Goal: Task Accomplishment & Management: Use online tool/utility

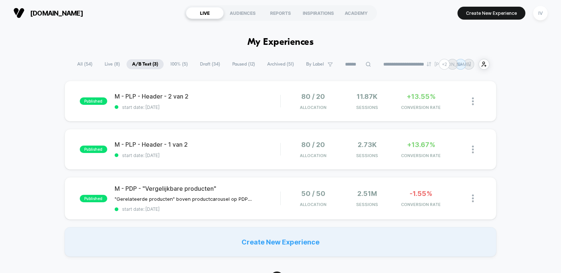
click at [208, 62] on span "Draft ( 34 )" at bounding box center [209, 64] width 31 height 10
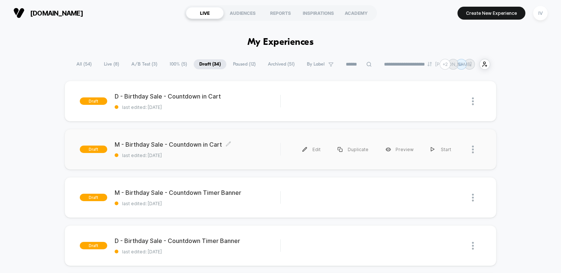
click at [262, 154] on span "last edited: [DATE]" at bounding box center [197, 156] width 165 height 6
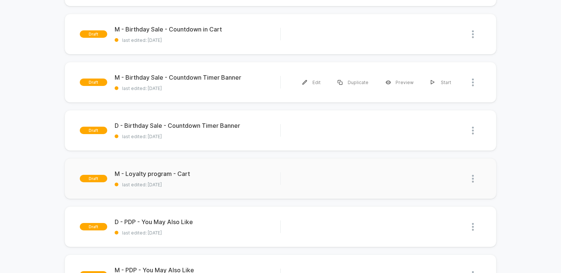
scroll to position [119, 0]
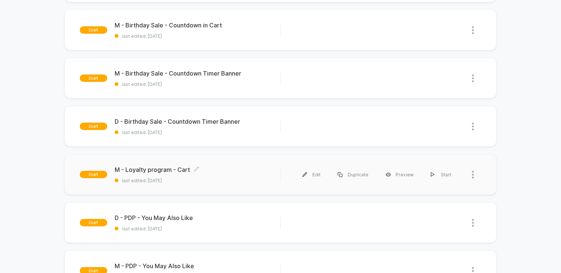
click at [220, 171] on span "M - Loyalty program - Cart Click to edit experience details" at bounding box center [197, 169] width 165 height 7
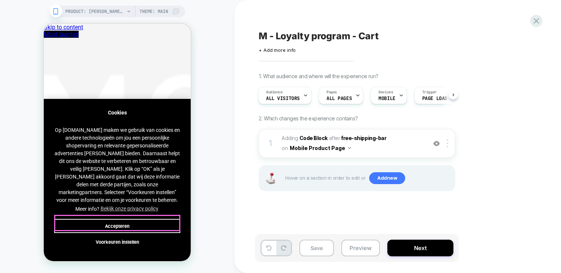
click at [140, 221] on button "Accepteren" at bounding box center [117, 226] width 126 height 14
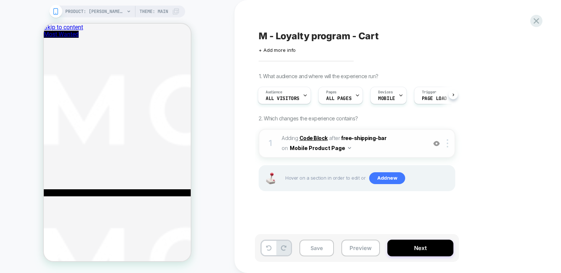
click at [0, 0] on b "Code Block" at bounding box center [0, 0] width 0 height 0
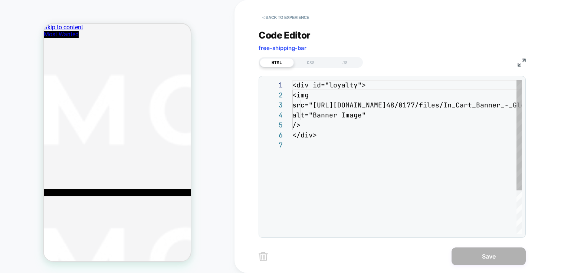
scroll to position [60, 0]
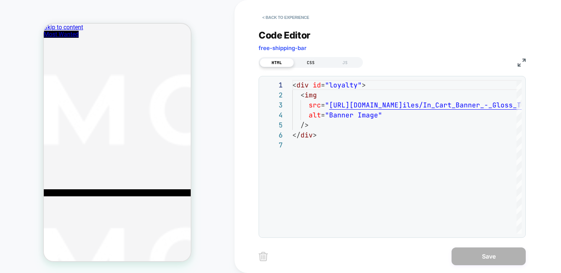
click at [0, 0] on div "CSS" at bounding box center [0, 0] width 0 height 0
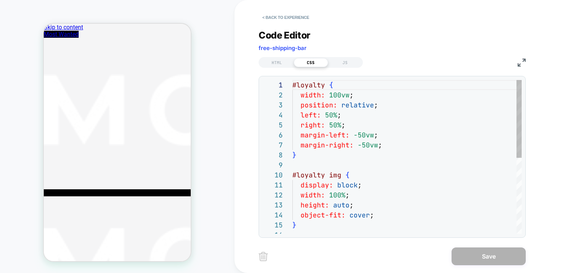
scroll to position [20, 84]
click at [387, 105] on div "#loyalty { width: 100vw ; position: relative ; left: 50% ; right: 50% ; margin-…" at bounding box center [406, 232] width 229 height 304
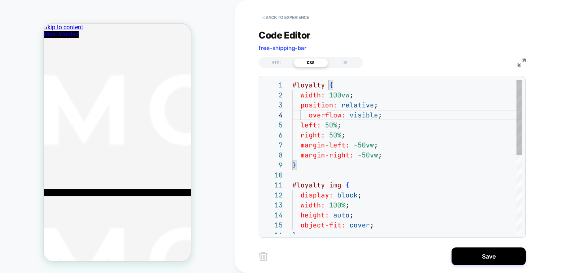
click at [307, 115] on div "#loyalty { width: 100vw ; position: relative ; left: 50% ; right: 50% ; margin-…" at bounding box center [406, 237] width 229 height 314
click at [385, 149] on div "#loyalty { width: 100vw ; position: relative ; left: 50% ; right: 50% ; margin-…" at bounding box center [406, 237] width 229 height 314
click at [400, 171] on div "#loyalty { width: 100vw ; position: relative ; left: 50% ; right: 50% ; margin-…" at bounding box center [406, 237] width 229 height 314
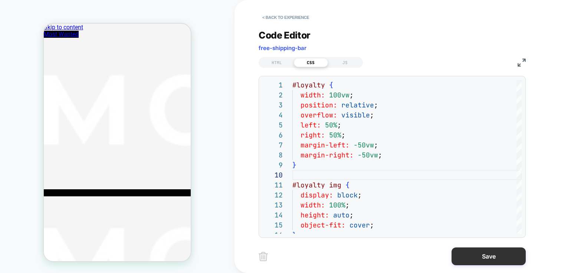
type textarea "**********"
click at [0, 0] on button "Save" at bounding box center [0, 0] width 0 height 0
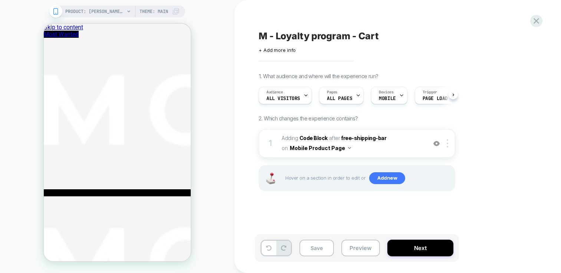
scroll to position [0, 0]
click at [319, 247] on button "Save" at bounding box center [316, 248] width 34 height 17
click at [0, 0] on icon at bounding box center [0, 0] width 0 height 0
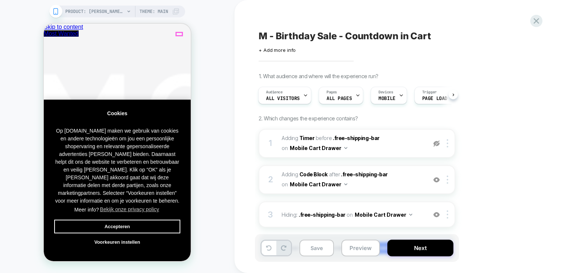
click at [315, 174] on b "Code Block" at bounding box center [313, 174] width 28 height 6
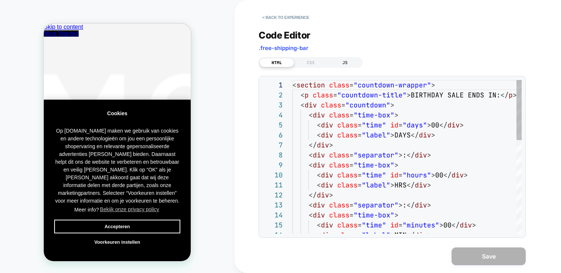
scroll to position [100, 0]
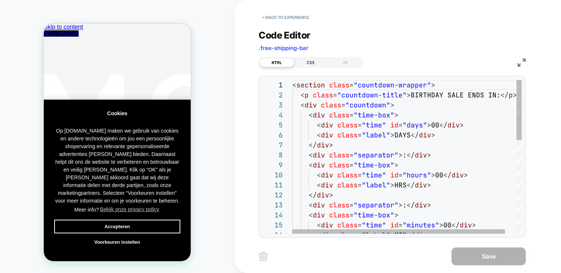
click at [313, 63] on div "CSS" at bounding box center [311, 62] width 34 height 9
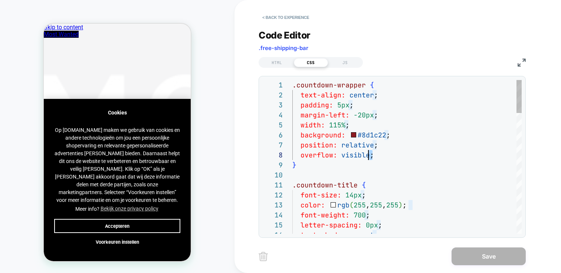
scroll to position [70, 0]
drag, startPoint x: 379, startPoint y: 156, endPoint x: 283, endPoint y: 151, distance: 96.6
click at [155, 219] on button "Accepteren" at bounding box center [117, 226] width 126 height 14
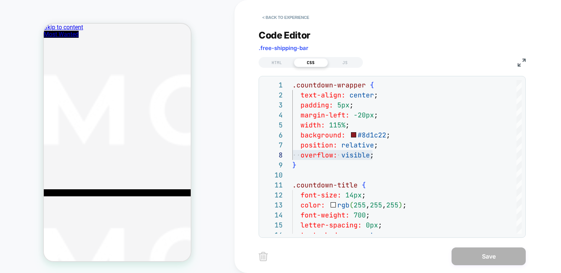
click at [281, 62] on div "HTML" at bounding box center [277, 62] width 34 height 9
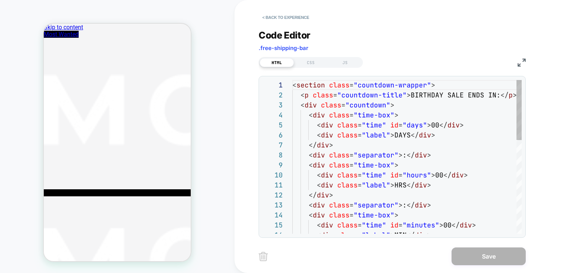
scroll to position [100, 0]
click at [0, 0] on button "< Back to experience" at bounding box center [0, 0] width 0 height 0
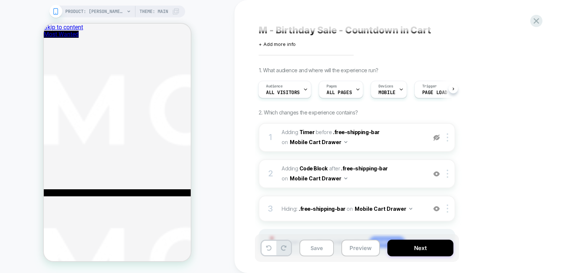
scroll to position [0, 0]
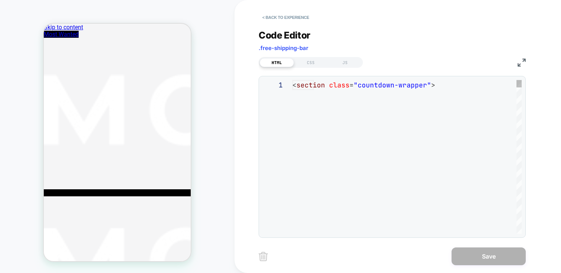
scroll to position [100, 0]
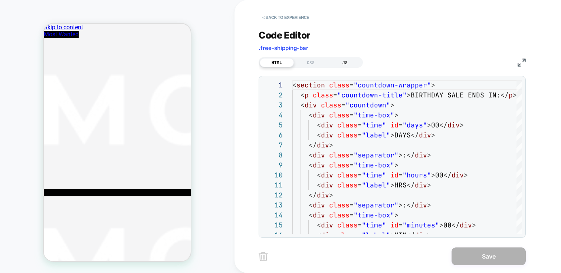
click at [344, 62] on div "JS" at bounding box center [345, 62] width 34 height 9
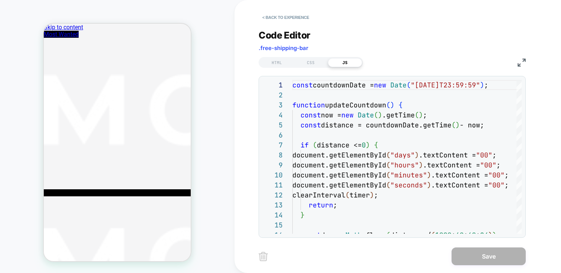
click at [280, 63] on div "HTML" at bounding box center [277, 62] width 34 height 9
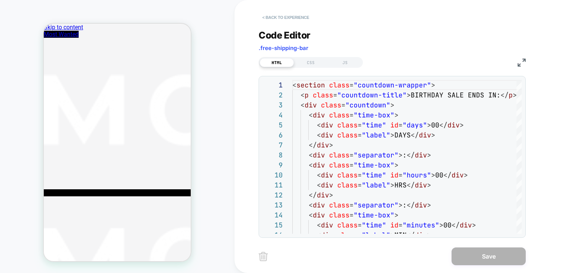
click at [295, 14] on button "< Back to experience" at bounding box center [285, 17] width 54 height 12
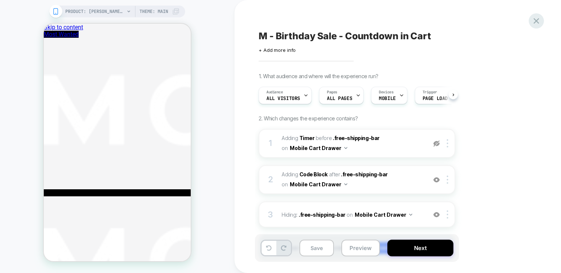
click at [0, 0] on icon at bounding box center [0, 0] width 0 height 0
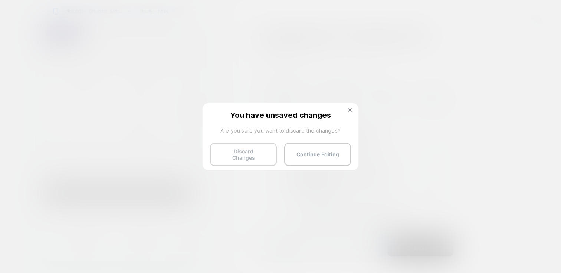
click at [271, 156] on button "Discard Changes" at bounding box center [243, 154] width 67 height 23
